Goal: Check status: Check status

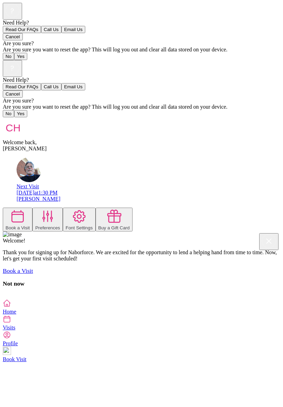
click at [10, 322] on icon at bounding box center [7, 319] width 6 height 6
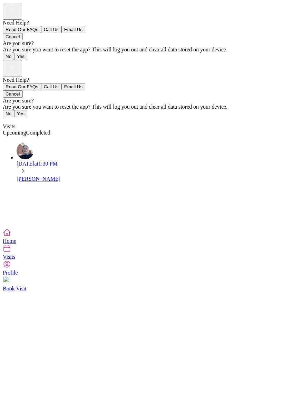
click at [17, 142] on img at bounding box center [25, 150] width 17 height 17
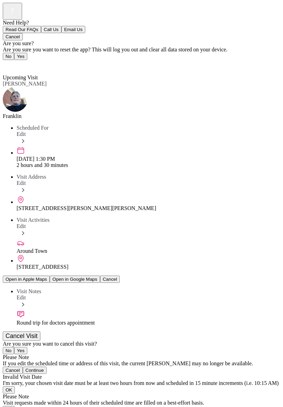
click at [15, 87] on img at bounding box center [15, 99] width 25 height 25
click at [21, 87] on img at bounding box center [15, 99] width 25 height 25
